Goal: Check status: Check status

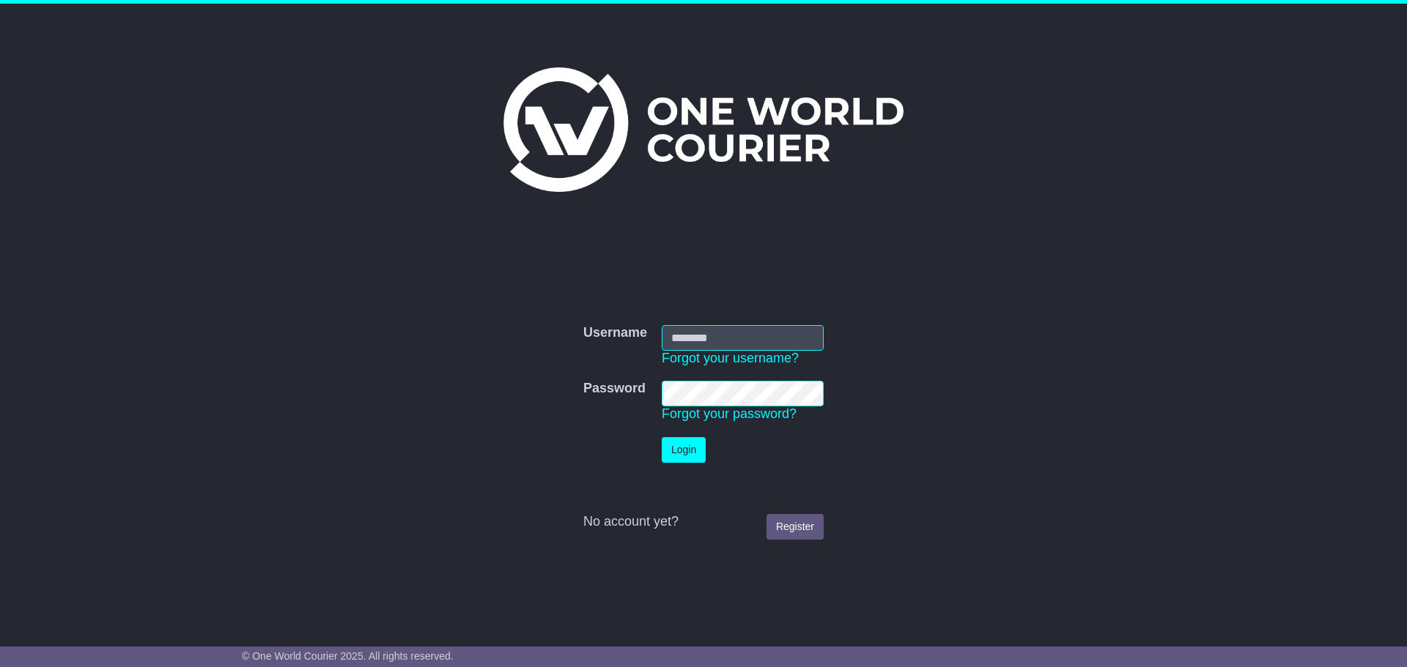
click at [742, 339] on input "Username" at bounding box center [743, 338] width 162 height 26
type input "**********"
click at [690, 443] on button "Login" at bounding box center [684, 450] width 44 height 26
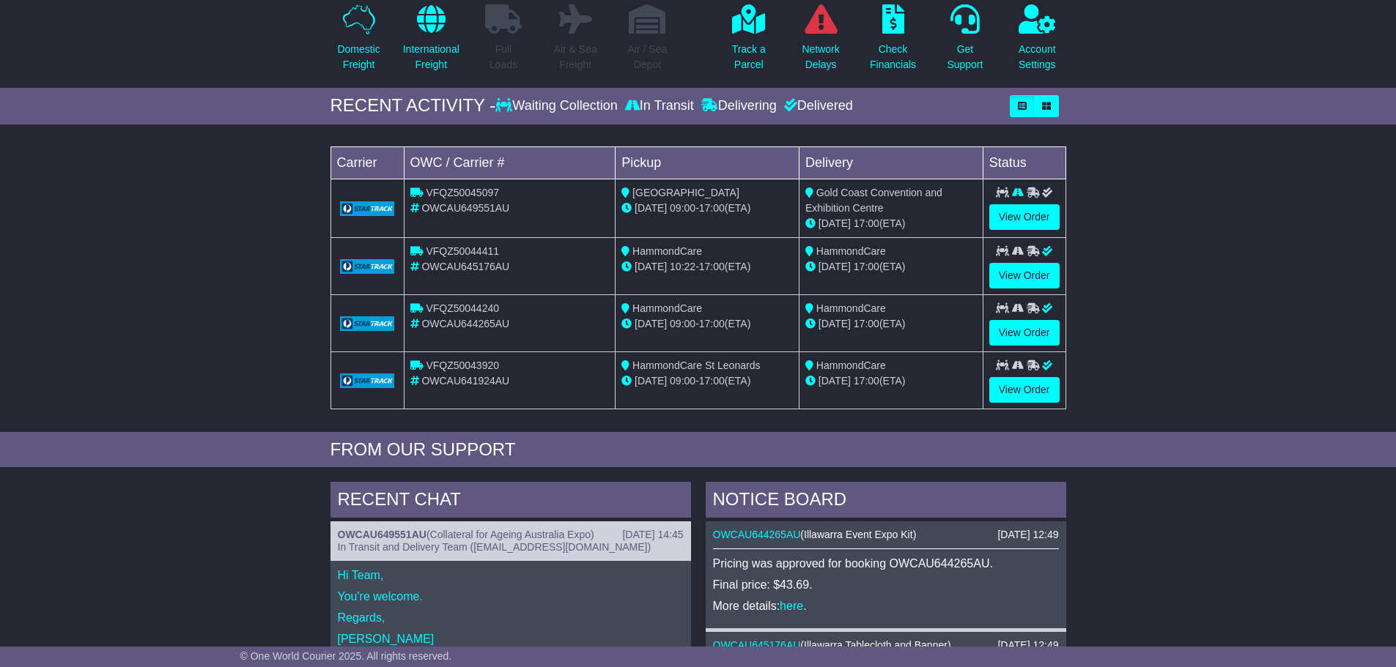
scroll to position [147, 0]
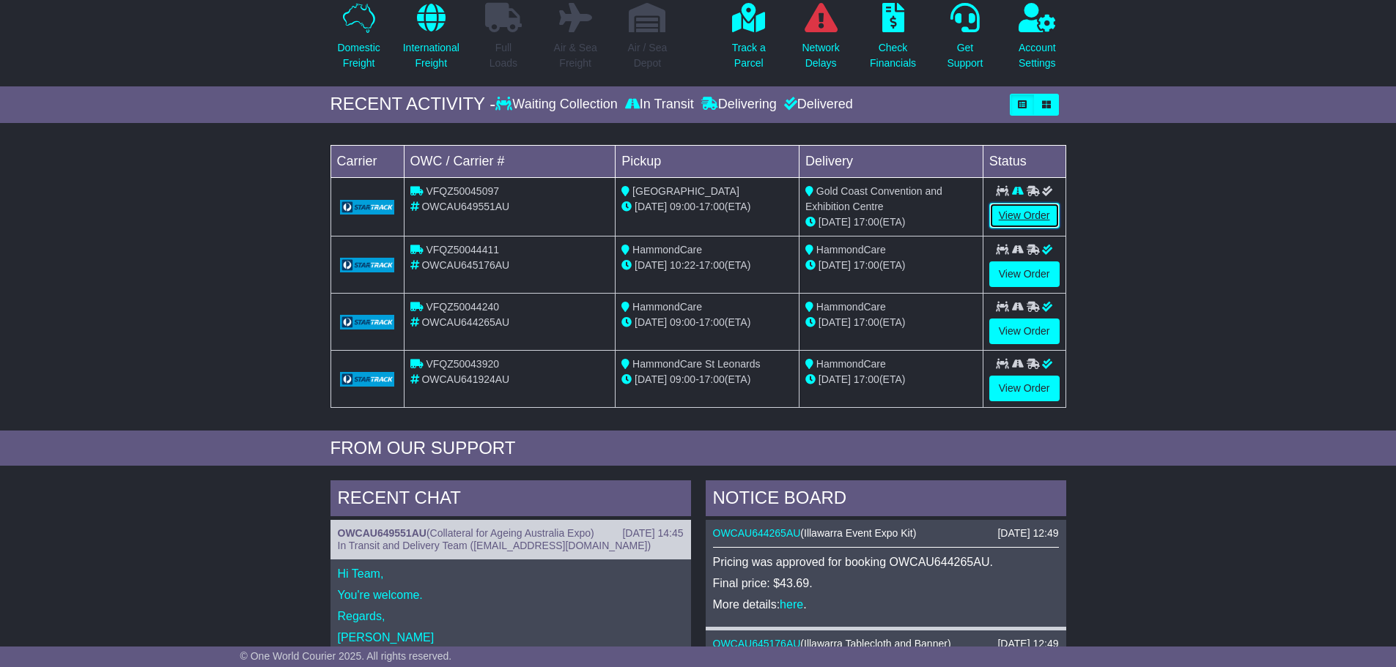
click at [1010, 214] on link "View Order" at bounding box center [1024, 216] width 70 height 26
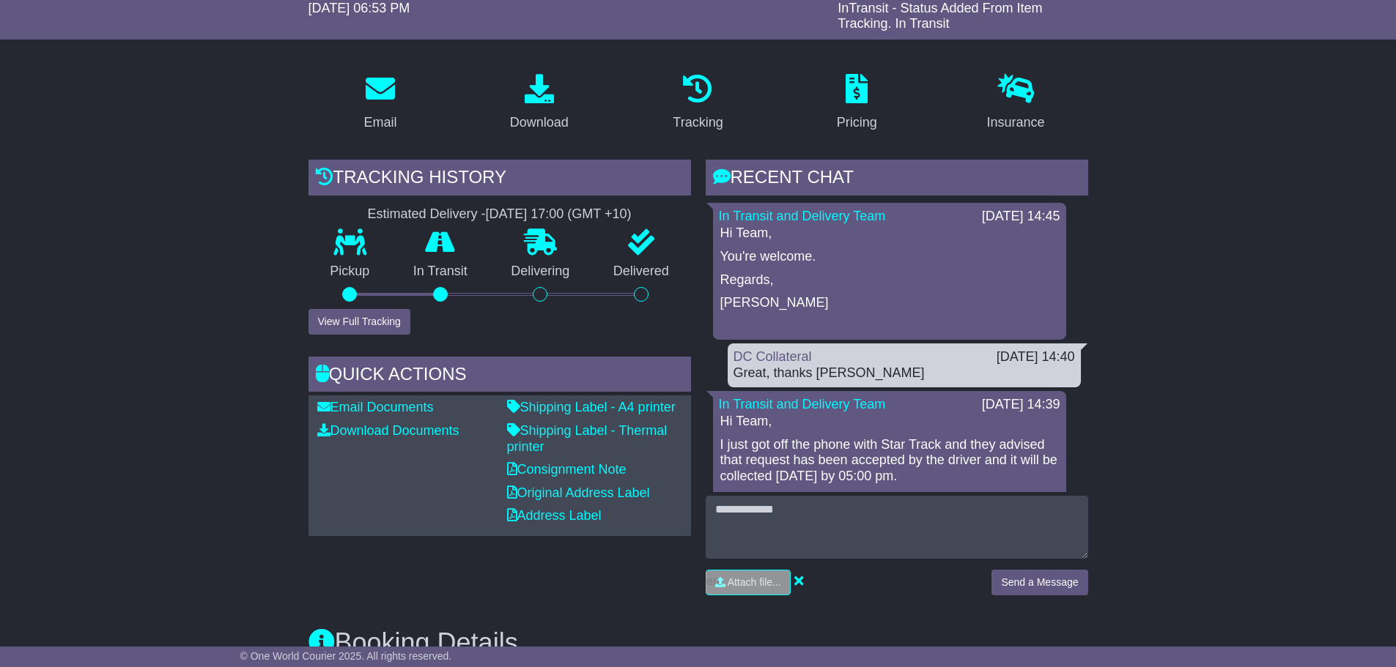
scroll to position [147, 0]
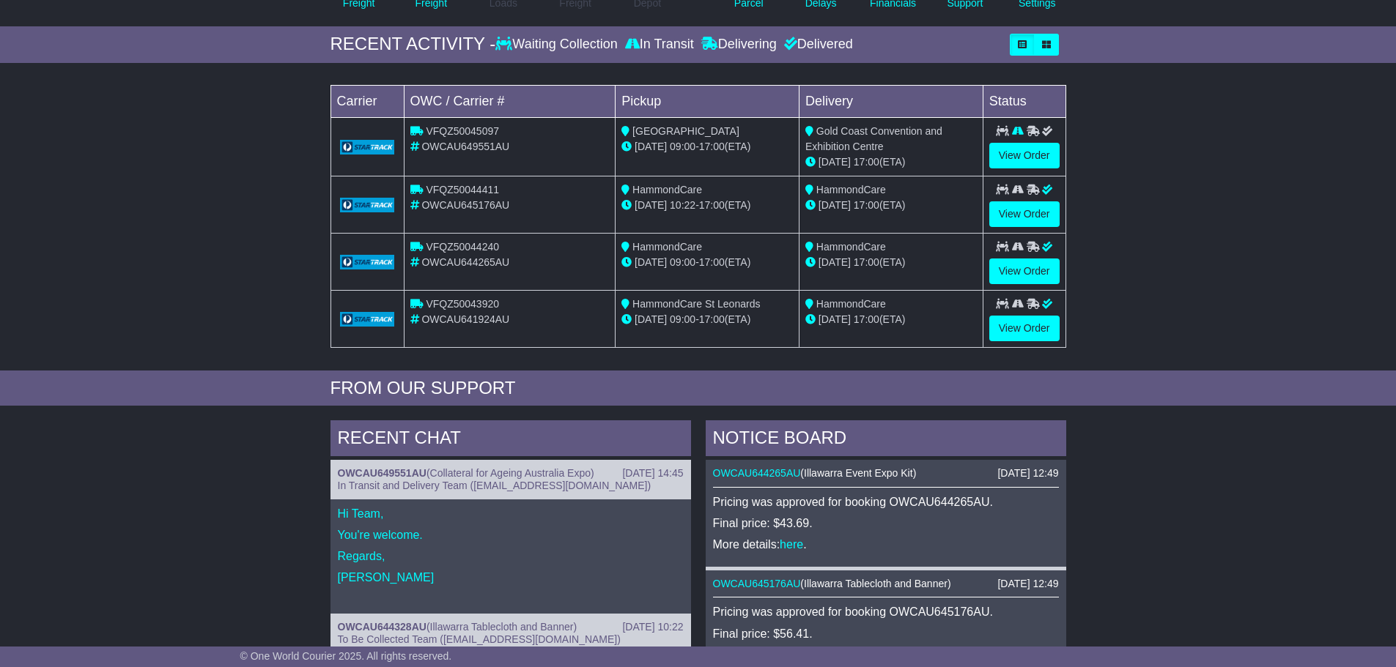
scroll to position [204, 0]
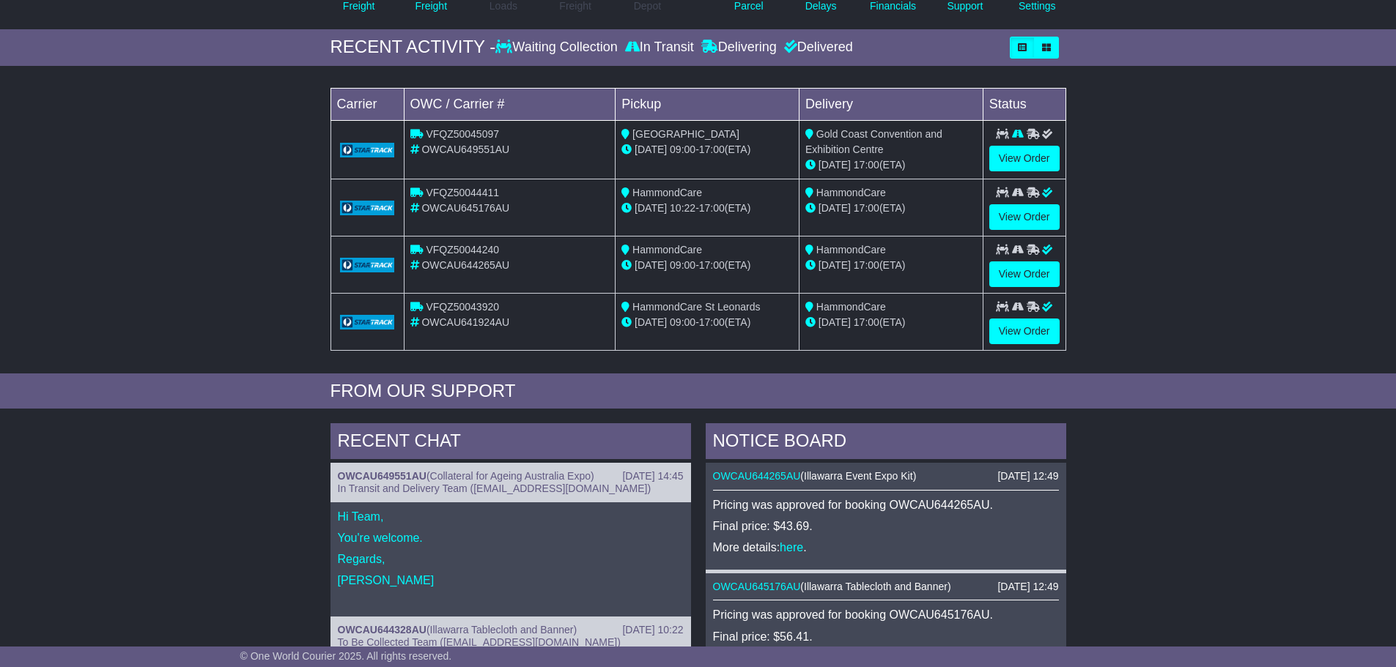
click at [1165, 199] on div "Loading... No bookings found Carrier OWC / Carrier # Pickup Delivery Status VFQ…" at bounding box center [698, 223] width 1396 height 300
click at [1003, 163] on link "View Order" at bounding box center [1024, 159] width 70 height 26
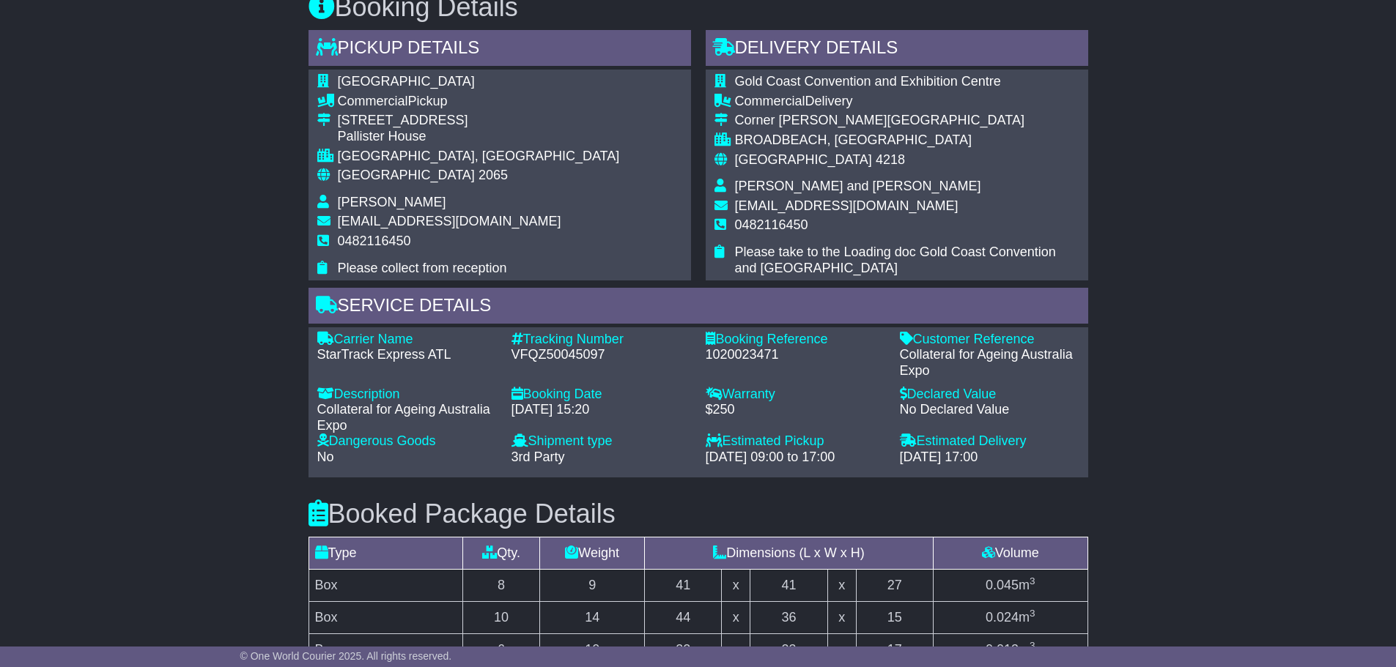
scroll to position [952, 0]
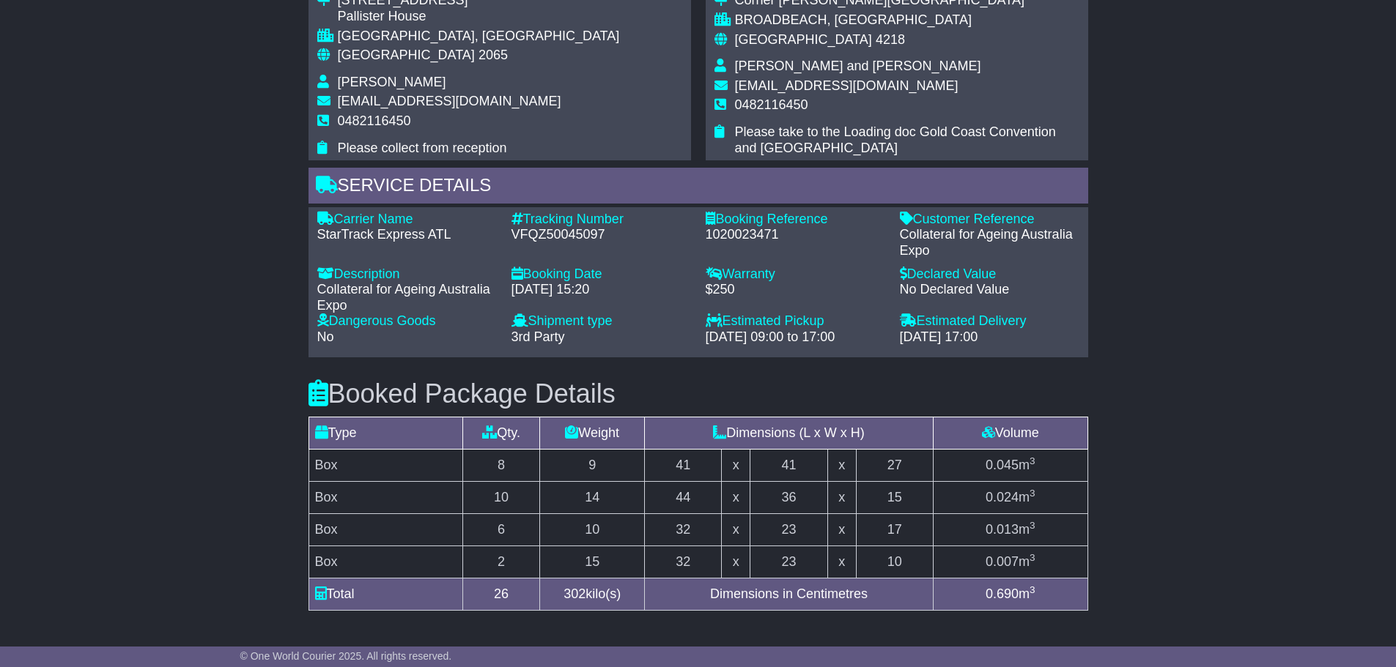
click at [1275, 549] on div "Email Download Tracking Pricing Insurance" at bounding box center [698, 159] width 1396 height 1706
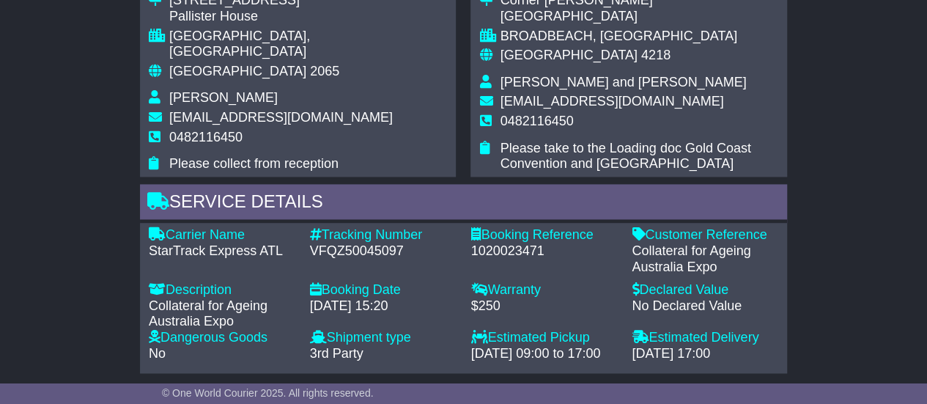
scroll to position [519, 0]
